Goal: Find specific page/section: Find specific page/section

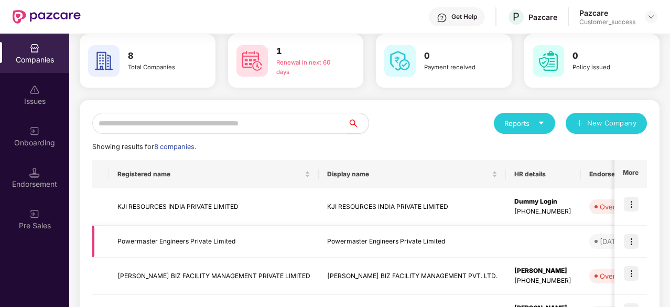
scroll to position [46, 0]
click at [194, 205] on td "KJI RESOURCES INDIA PRIVATE LIMITED" at bounding box center [214, 206] width 210 height 37
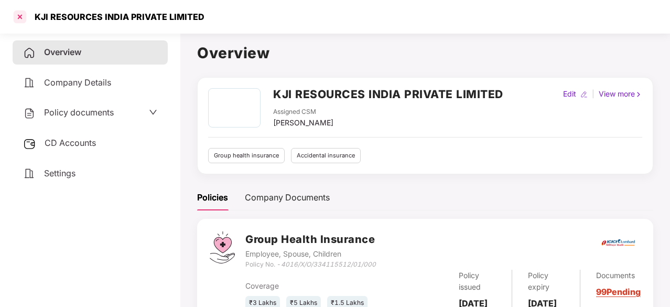
click at [20, 10] on div at bounding box center [20, 16] width 17 height 17
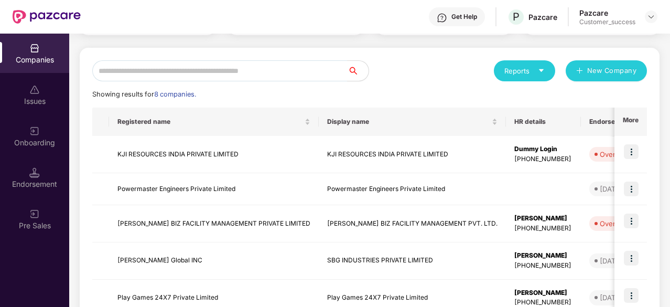
scroll to position [99, 0]
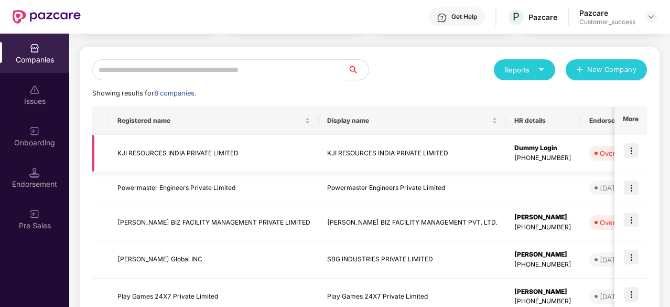
click at [635, 145] on img at bounding box center [631, 150] width 15 height 15
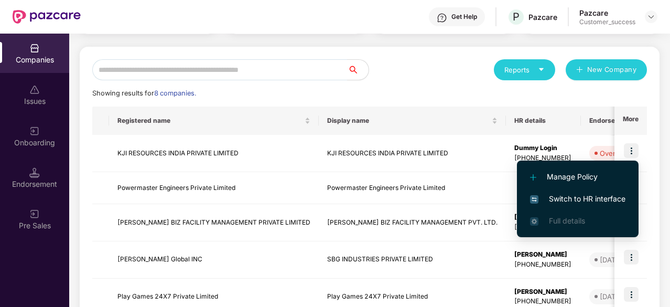
click at [581, 190] on li "Switch to HR interface" at bounding box center [578, 199] width 122 height 22
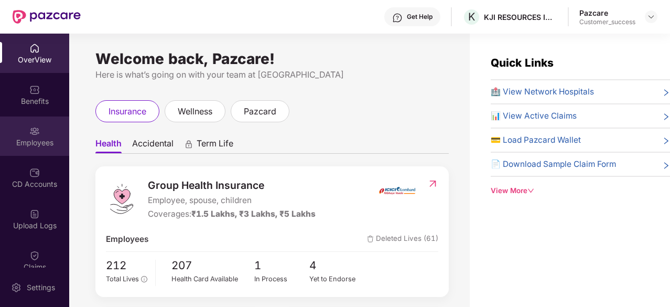
click at [38, 136] on img at bounding box center [34, 131] width 10 height 10
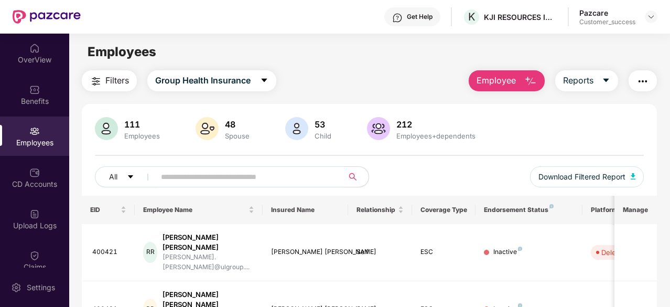
click at [197, 178] on input "text" at bounding box center [245, 177] width 168 height 16
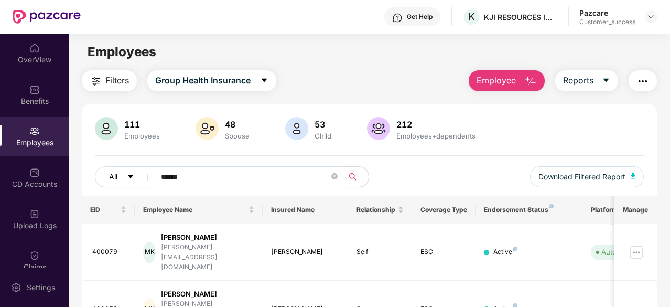
type input "******"
click at [131, 174] on icon "caret-down" at bounding box center [130, 176] width 7 height 7
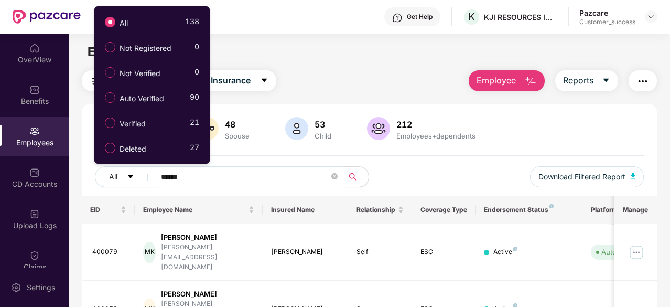
click at [334, 54] on div "Employees" at bounding box center [369, 52] width 601 height 20
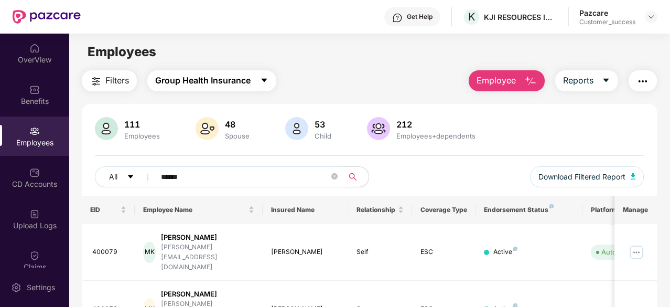
click at [264, 79] on icon "caret-down" at bounding box center [264, 81] width 6 height 4
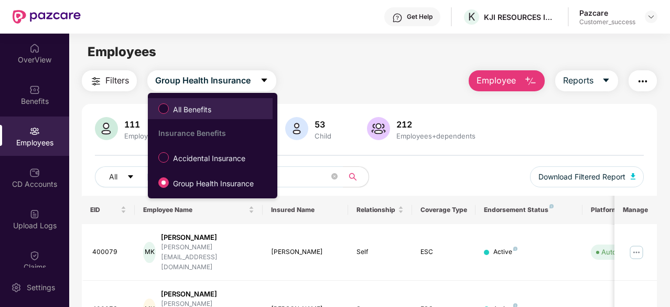
click at [172, 112] on span "All Benefits" at bounding box center [192, 110] width 47 height 12
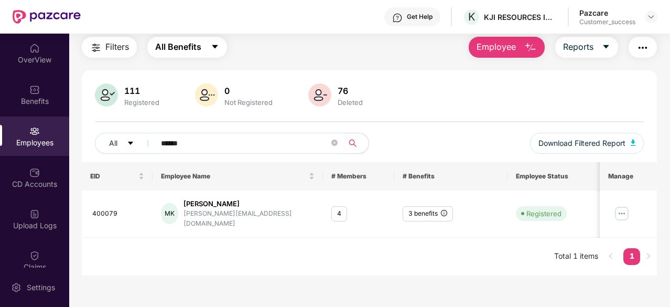
click at [203, 52] on button "All Benefits" at bounding box center [187, 47] width 80 height 21
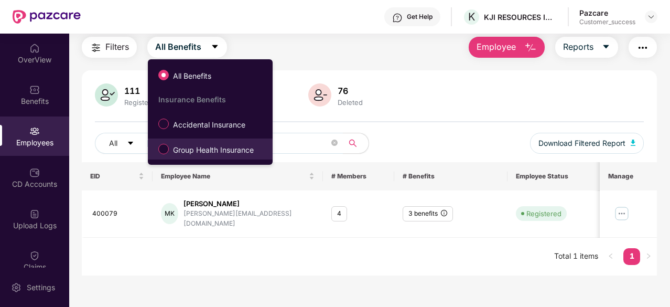
click at [196, 148] on span "Group Health Insurance" at bounding box center [213, 150] width 89 height 12
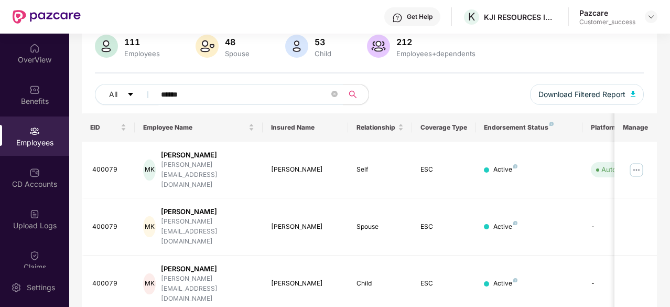
scroll to position [106, 0]
